Goal: Task Accomplishment & Management: Manage account settings

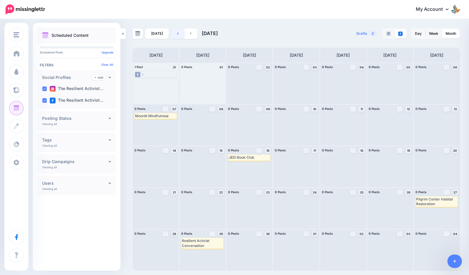
click at [173, 33] on link at bounding box center [177, 33] width 13 height 11
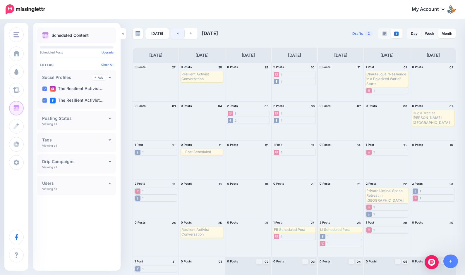
click at [175, 34] on link at bounding box center [177, 33] width 13 height 11
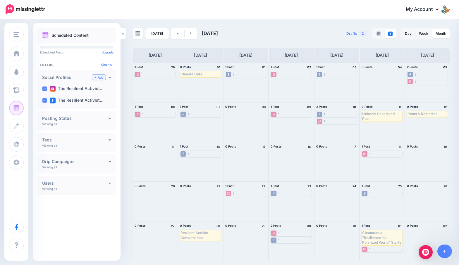
click at [104, 77] on link "Add" at bounding box center [98, 77] width 13 height 5
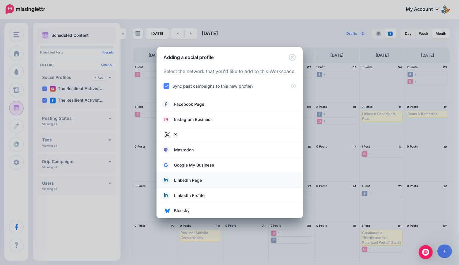
click at [216, 181] on link "LinkedIn Page" at bounding box center [229, 180] width 135 height 8
